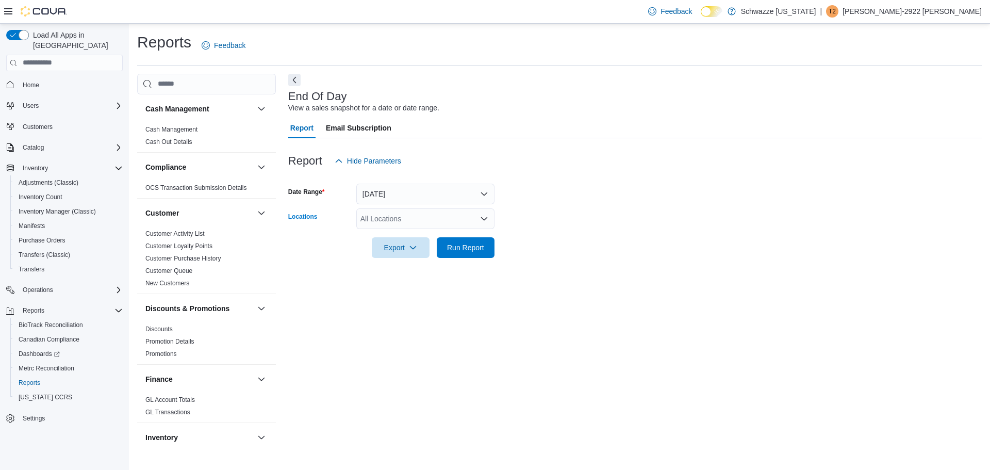
click at [445, 208] on div "All Locations" at bounding box center [425, 218] width 138 height 21
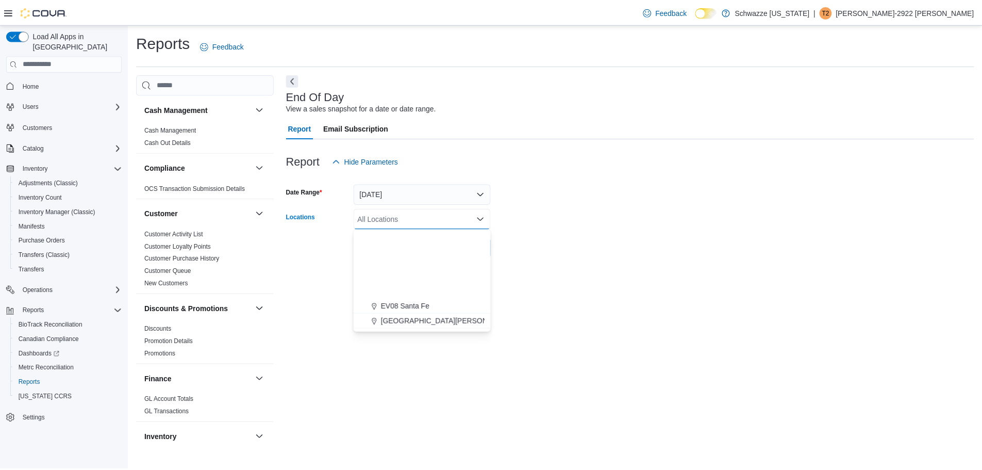
scroll to position [155, 0]
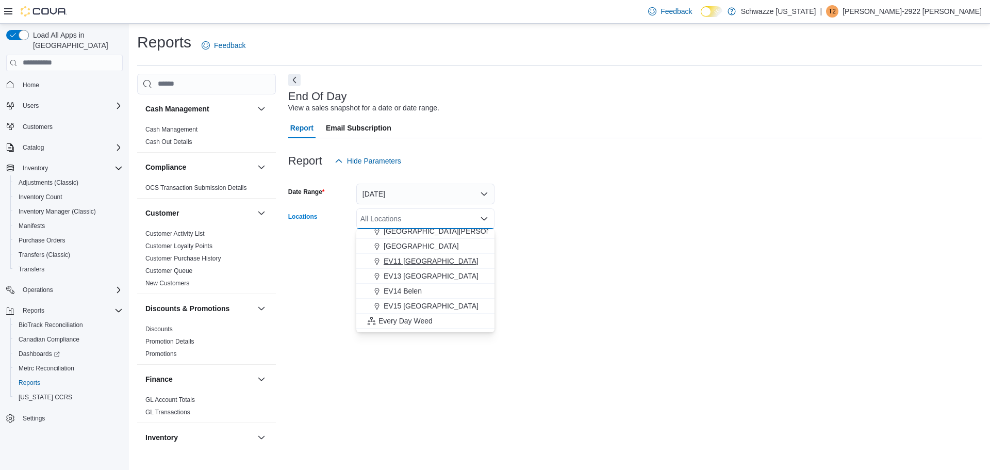
click at [423, 258] on span "EV11 [GEOGRAPHIC_DATA]" at bounding box center [430, 261] width 95 height 10
click at [615, 196] on form "Date Range [DATE] Locations [GEOGRAPHIC_DATA] [GEOGRAPHIC_DATA] [GEOGRAPHIC_DAT…" at bounding box center [634, 214] width 693 height 87
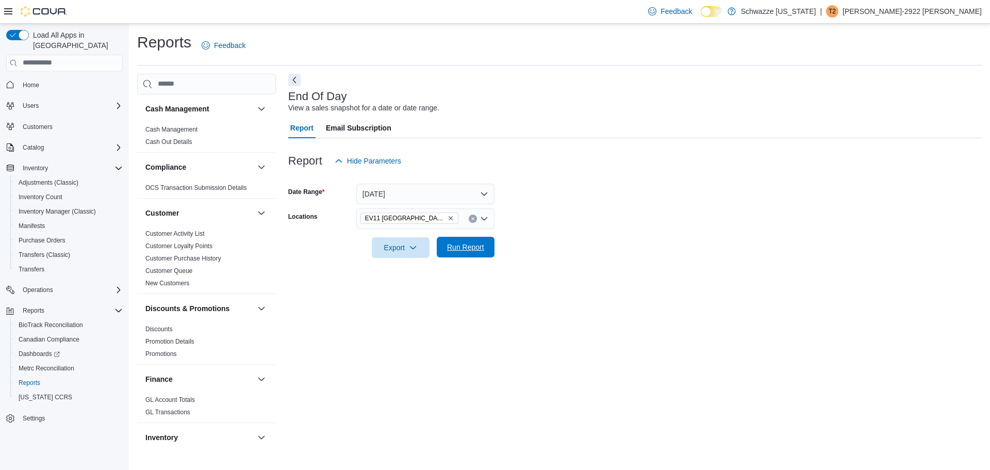
click at [471, 257] on div "Export Run Report" at bounding box center [391, 247] width 206 height 21
click at [448, 245] on span "Run Report" at bounding box center [465, 247] width 37 height 10
